Goal: Book appointment/travel/reservation

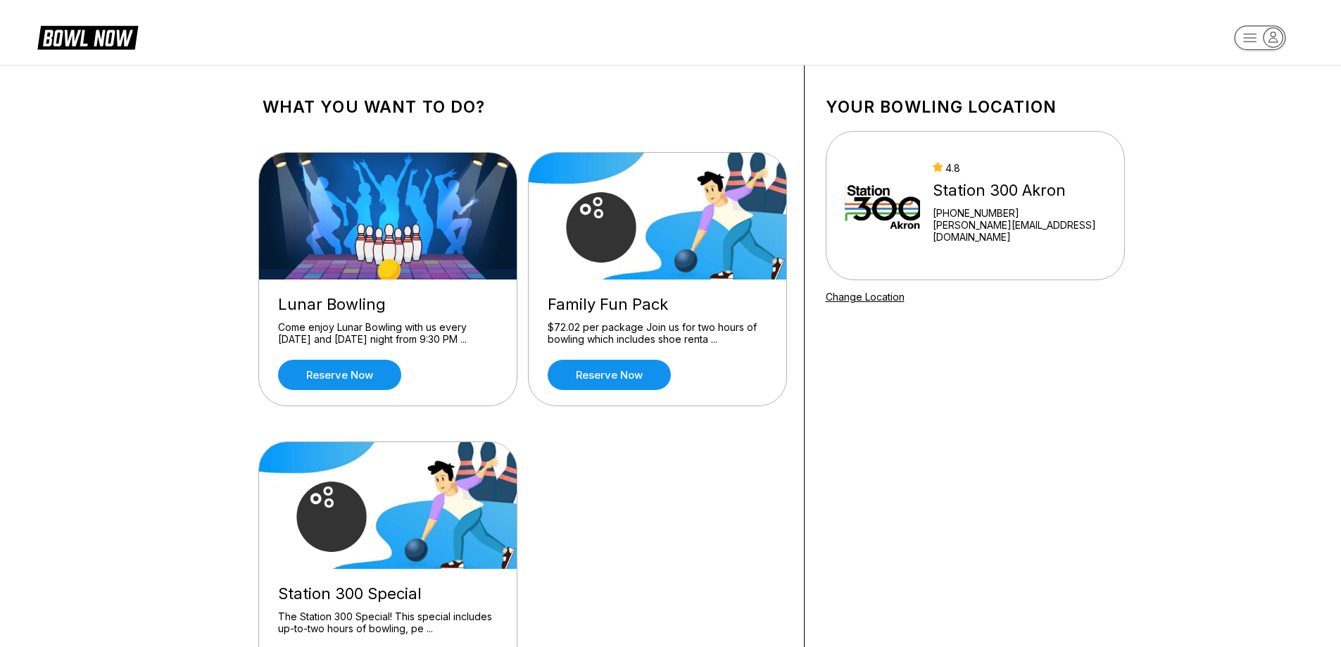
scroll to position [141, 0]
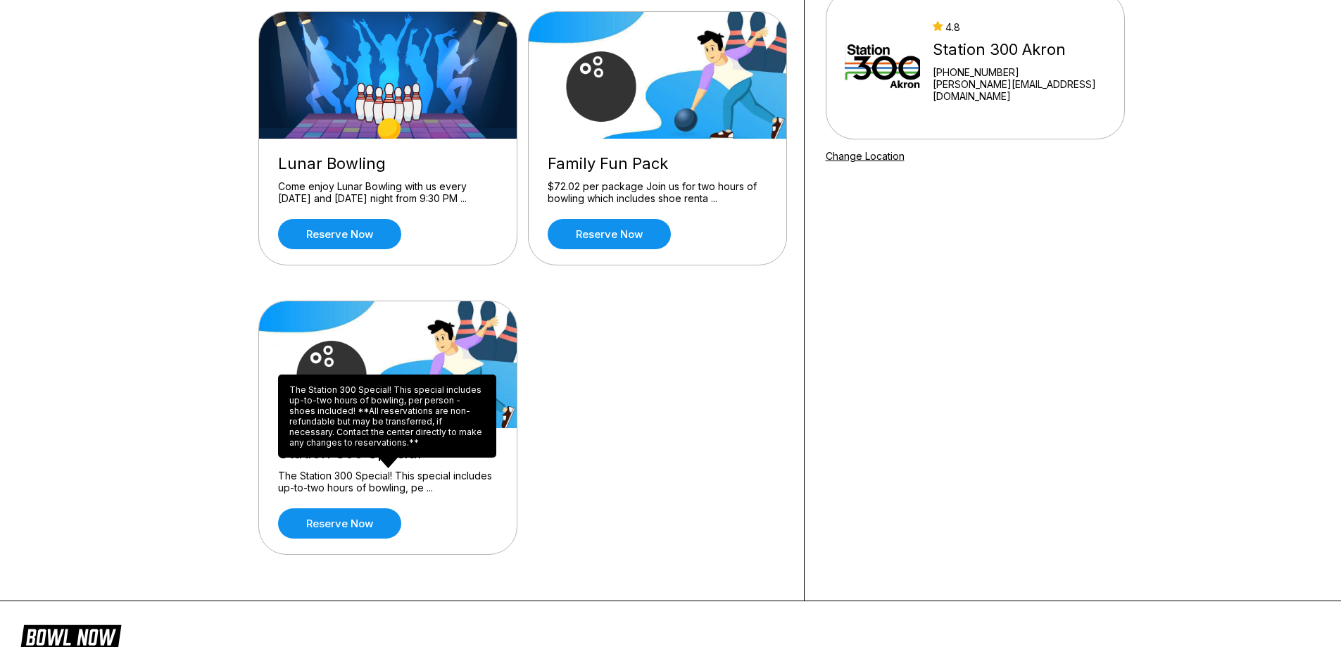
click at [387, 483] on div "The Station 300 Special! This special includes up-to-two hours of bowling, pe .…" at bounding box center [388, 481] width 220 height 25
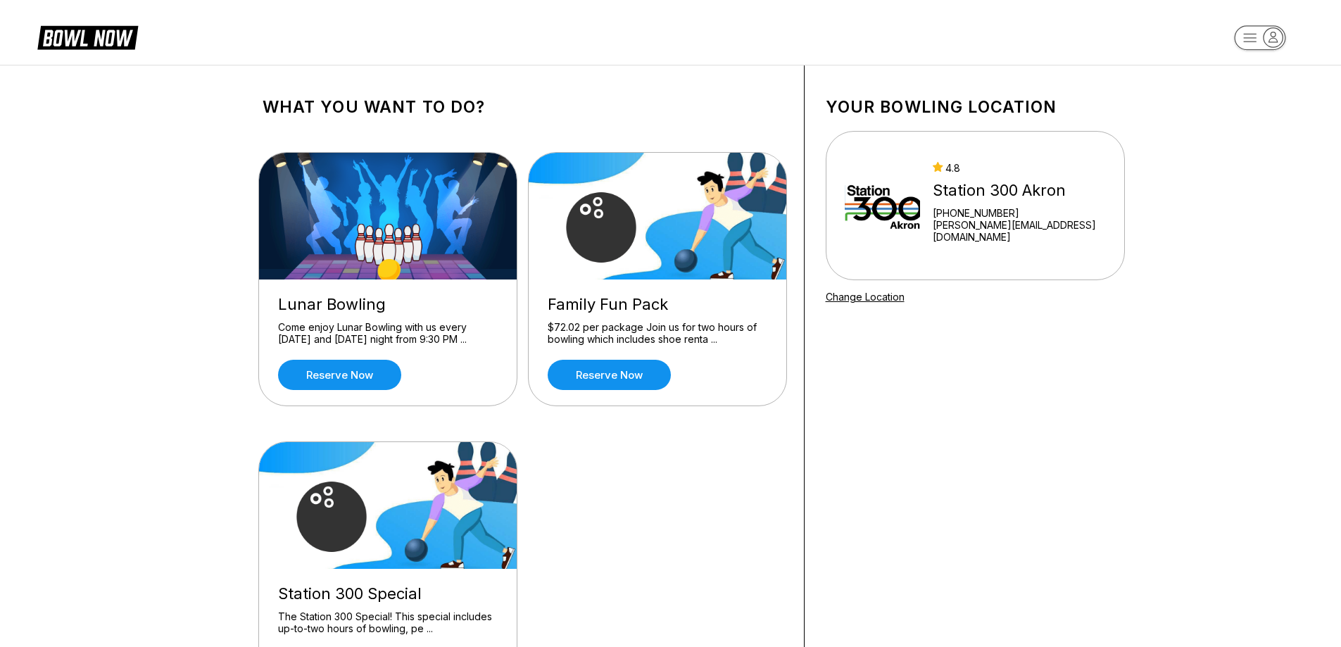
scroll to position [70, 0]
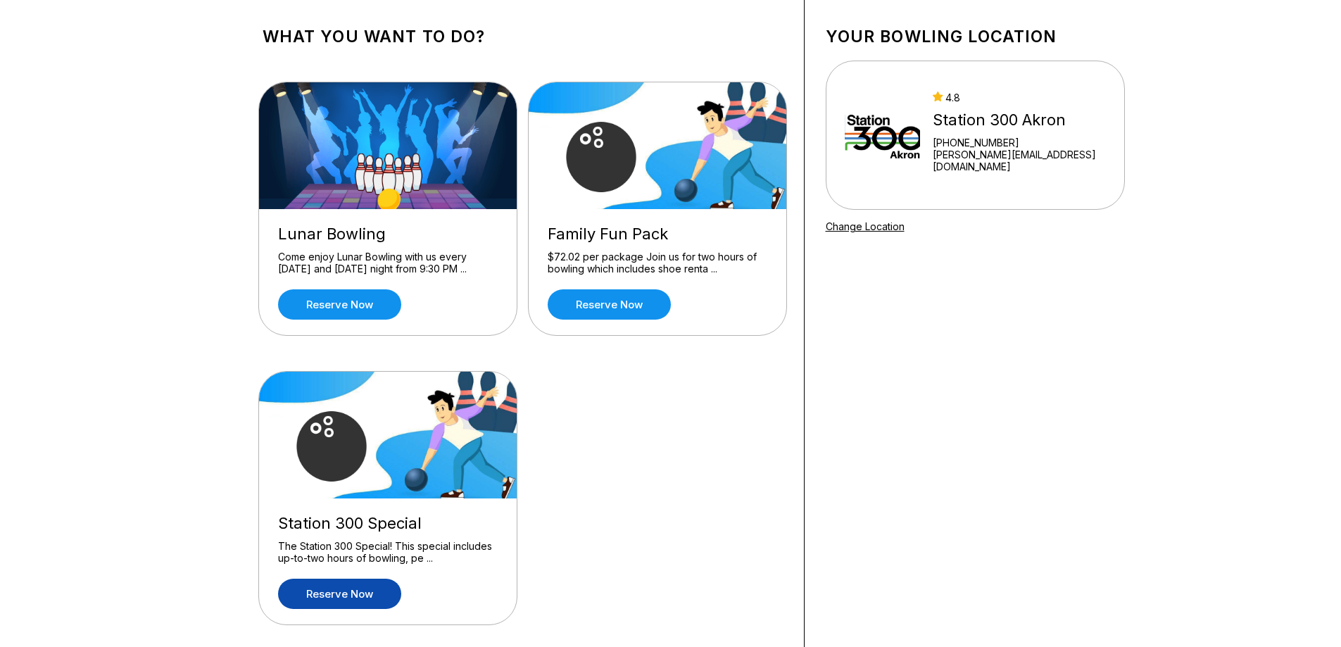
click at [348, 600] on link "Reserve now" at bounding box center [339, 593] width 123 height 30
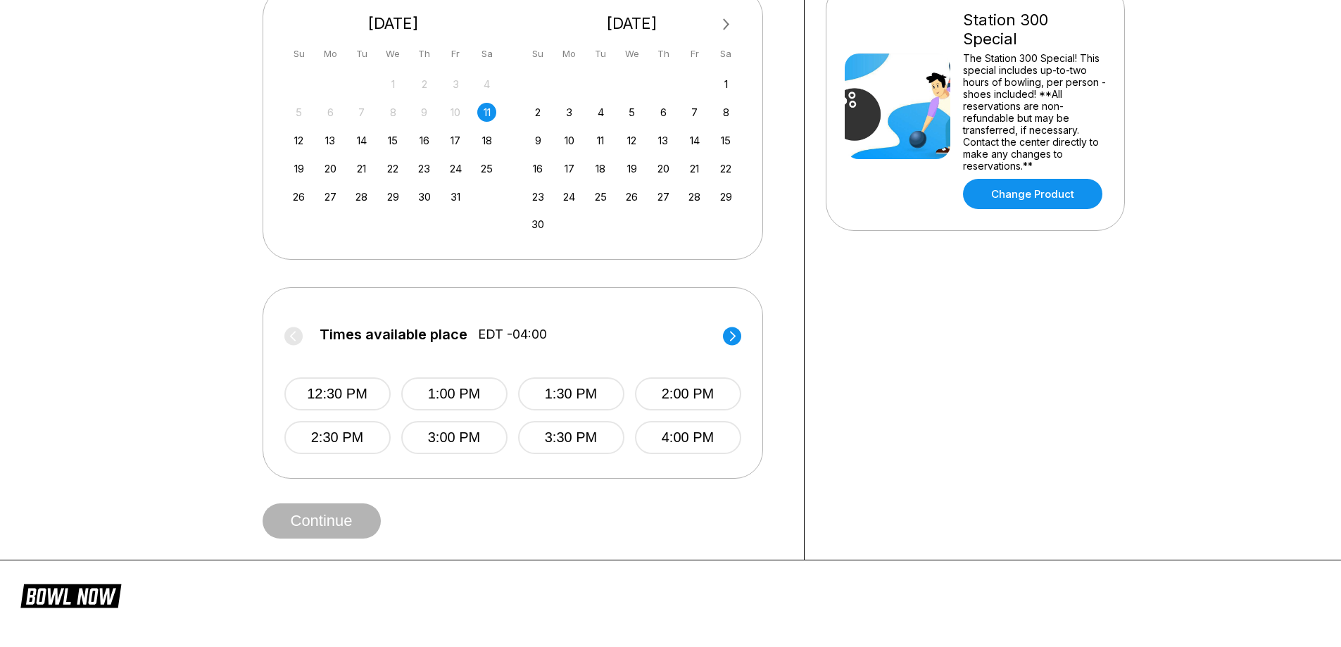
scroll to position [422, 0]
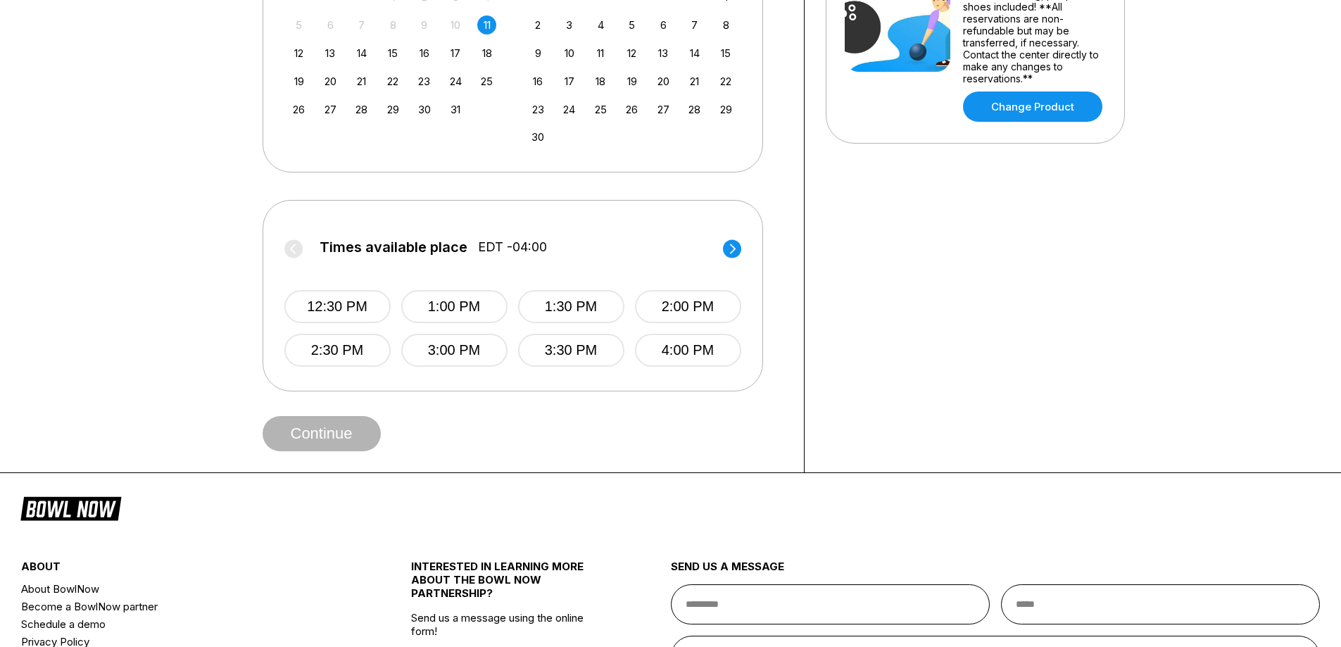
click at [721, 246] on label "Times available place EDT -04:00" at bounding box center [512, 250] width 457 height 23
click at [737, 246] on circle at bounding box center [732, 248] width 18 height 18
click at [738, 249] on circle at bounding box center [732, 248] width 18 height 18
click at [297, 246] on circle at bounding box center [293, 248] width 18 height 18
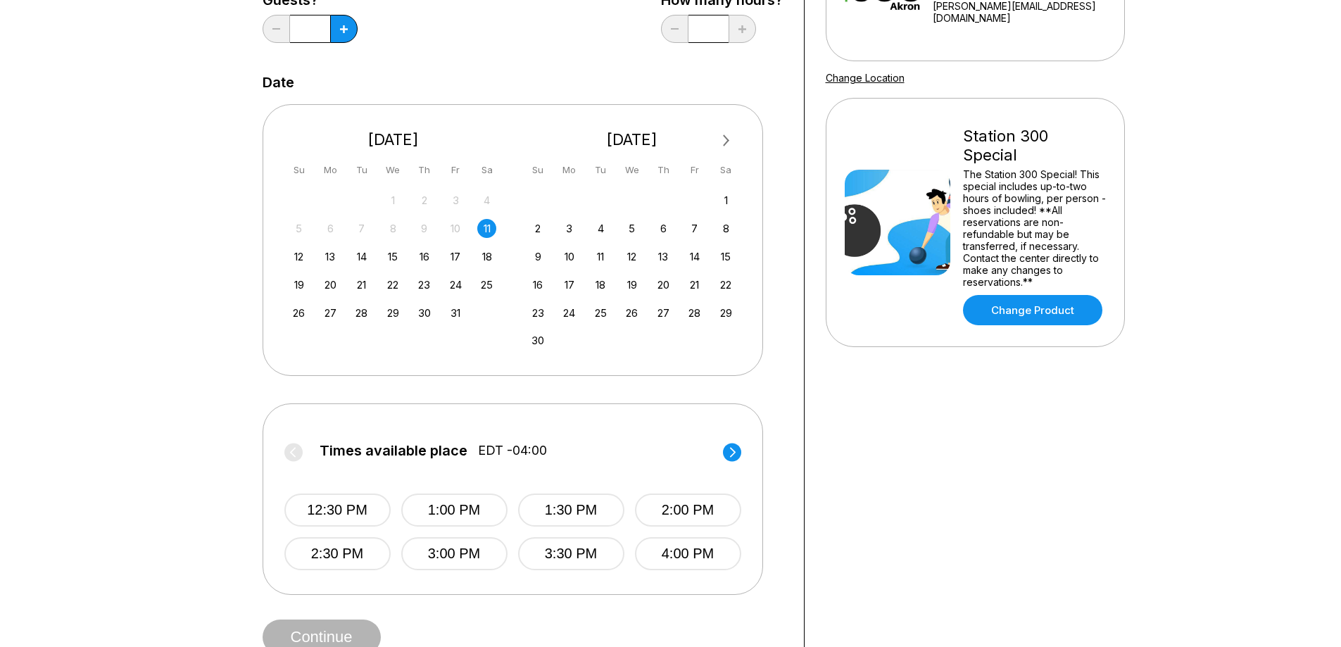
scroll to position [211, 0]
